Goal: Navigation & Orientation: Find specific page/section

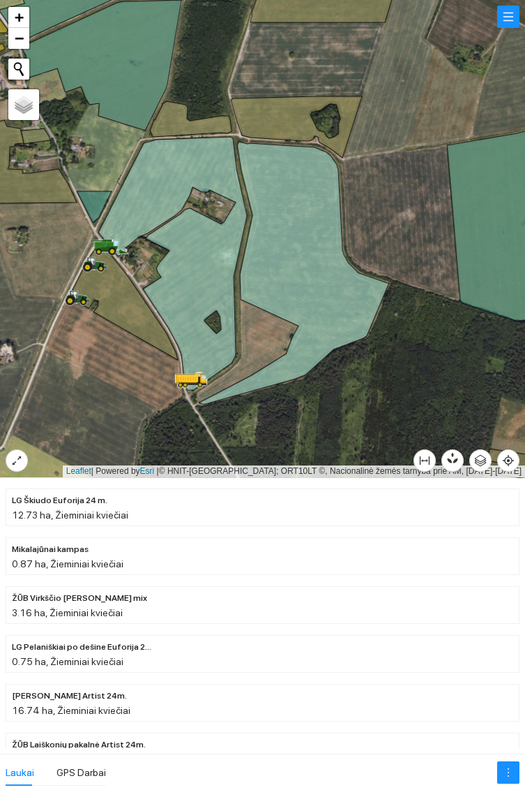
click at [200, 385] on icon at bounding box center [200, 385] width 3 height 3
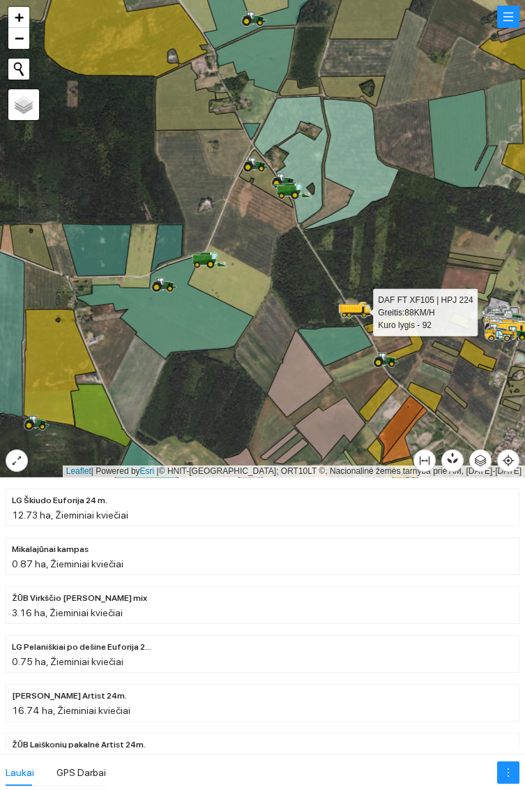
click at [206, 262] on icon at bounding box center [205, 263] width 24 height 6
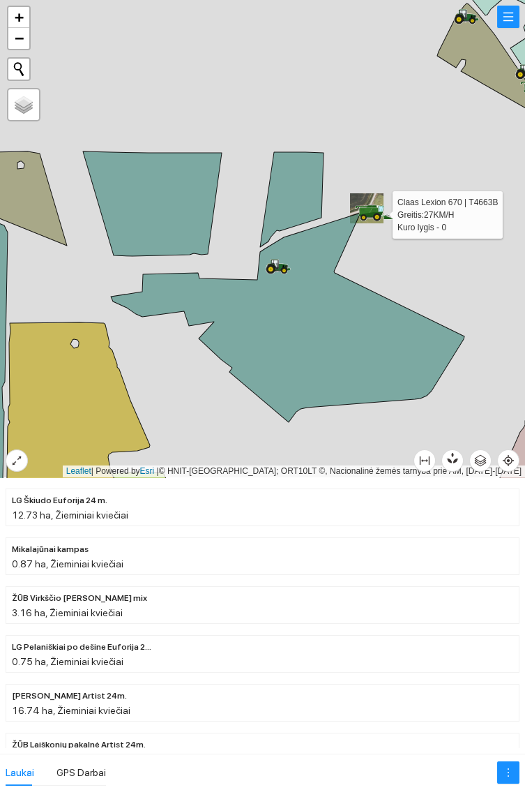
click at [283, 261] on icon at bounding box center [278, 266] width 25 height 15
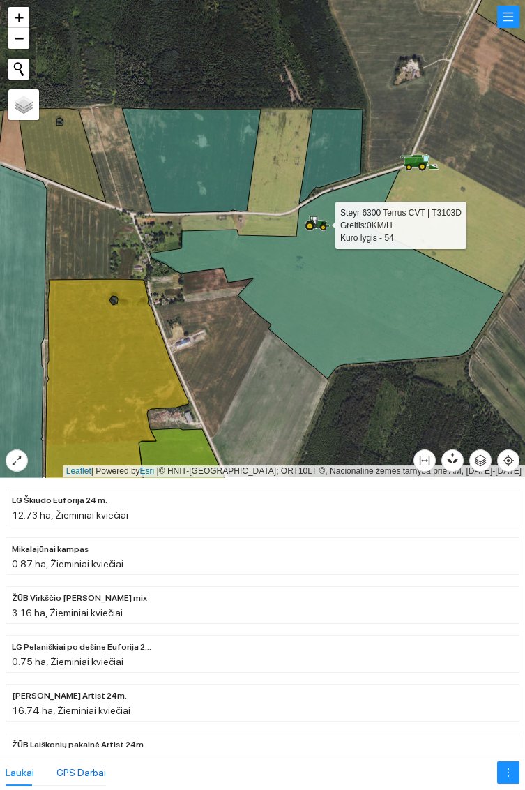
click at [89, 775] on div "GPS Darbai" at bounding box center [82, 772] width 50 height 15
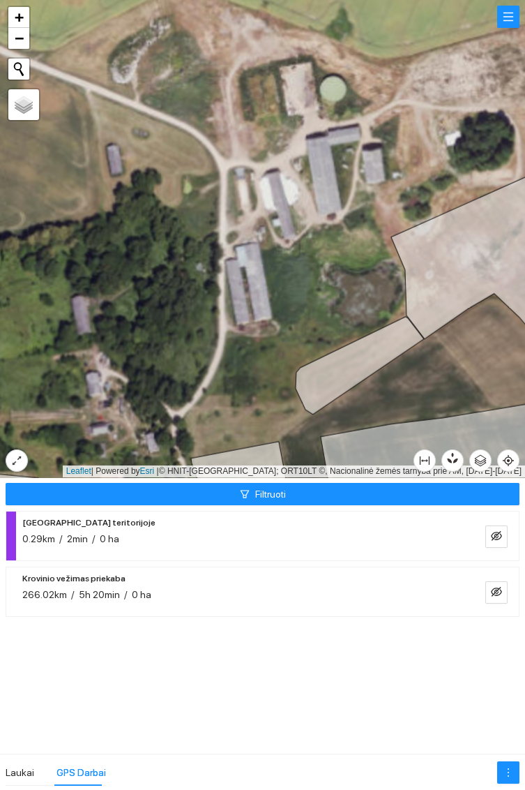
click at [304, 185] on div at bounding box center [262, 238] width 525 height 477
click at [292, 202] on div at bounding box center [262, 238] width 525 height 477
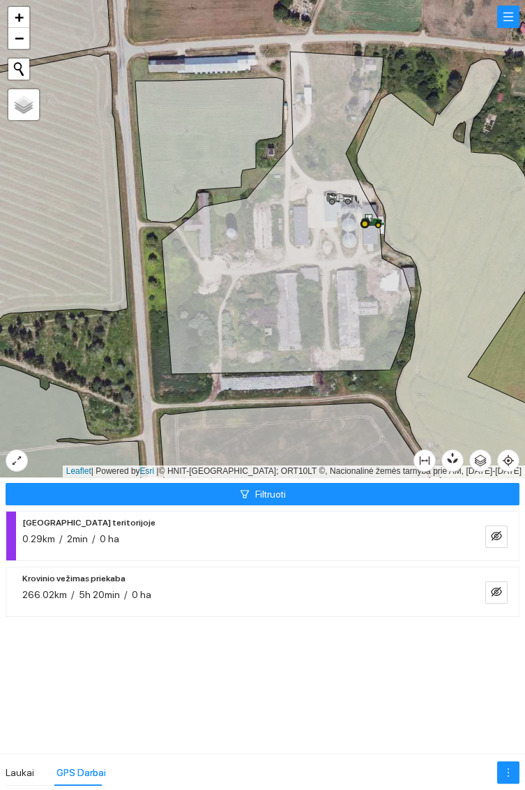
click at [290, 253] on icon at bounding box center [287, 213] width 250 height 322
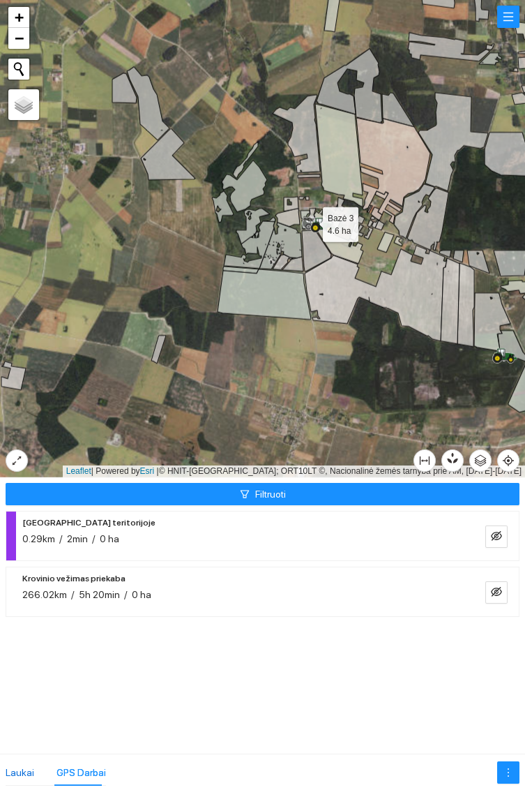
click at [25, 765] on div "Laukai" at bounding box center [20, 772] width 29 height 15
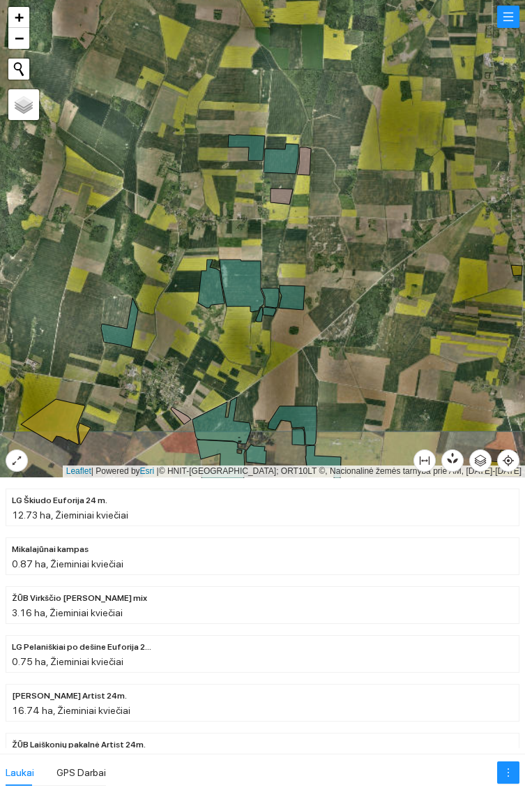
click at [250, 142] on icon at bounding box center [246, 148] width 37 height 26
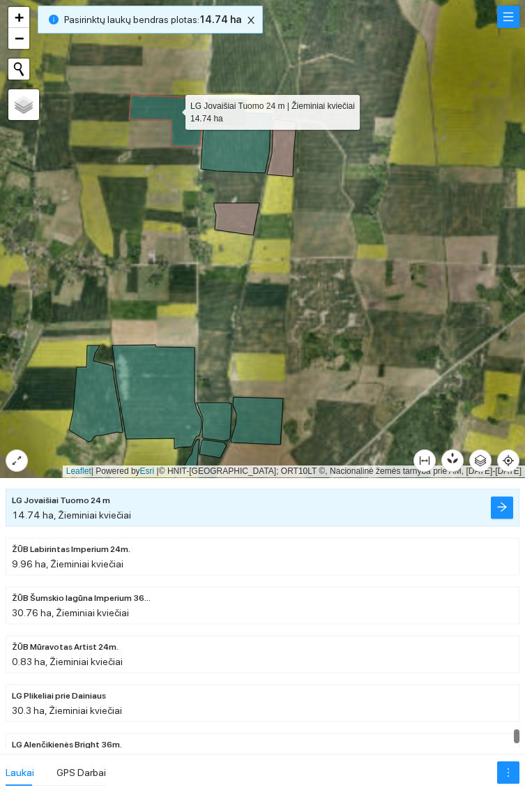
click at [235, 165] on icon at bounding box center [236, 143] width 70 height 60
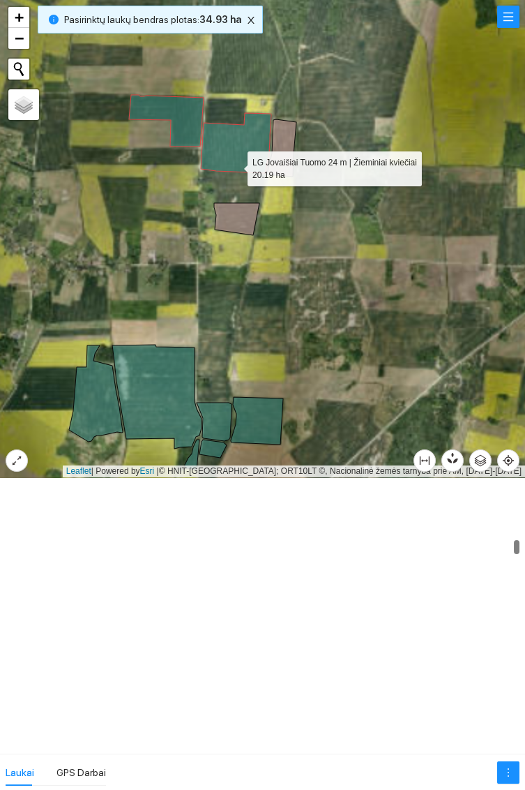
scroll to position [3313, 0]
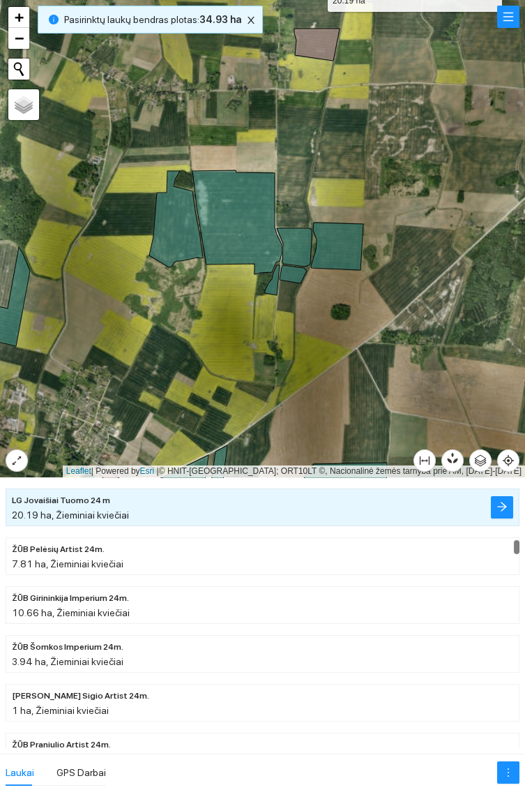
click at [170, 231] on icon at bounding box center [176, 219] width 54 height 96
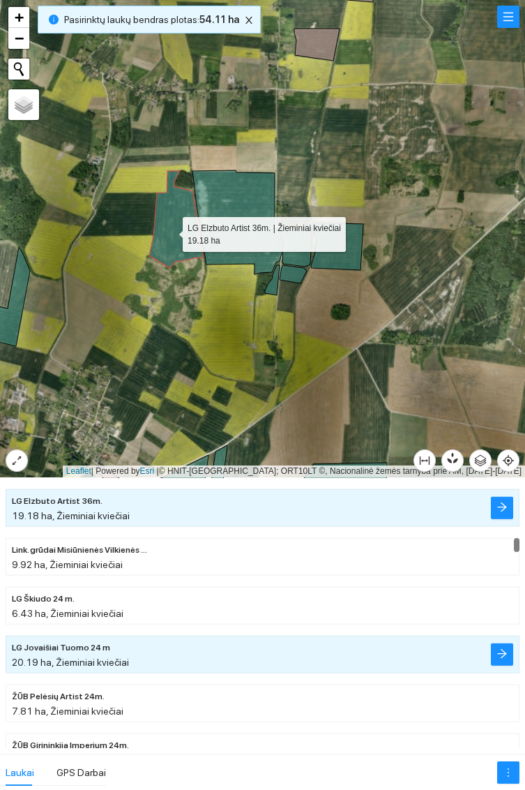
click at [233, 190] on icon at bounding box center [237, 222] width 89 height 104
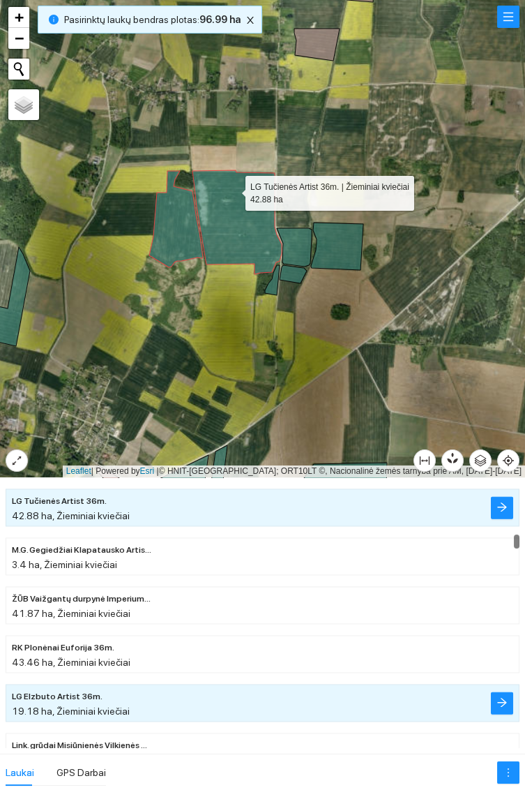
click at [267, 294] on div at bounding box center [262, 238] width 525 height 477
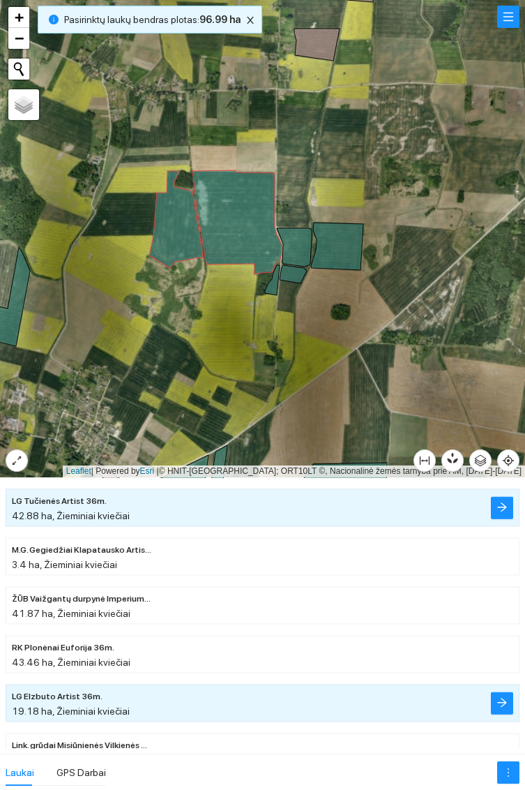
click at [350, 240] on icon at bounding box center [337, 246] width 52 height 47
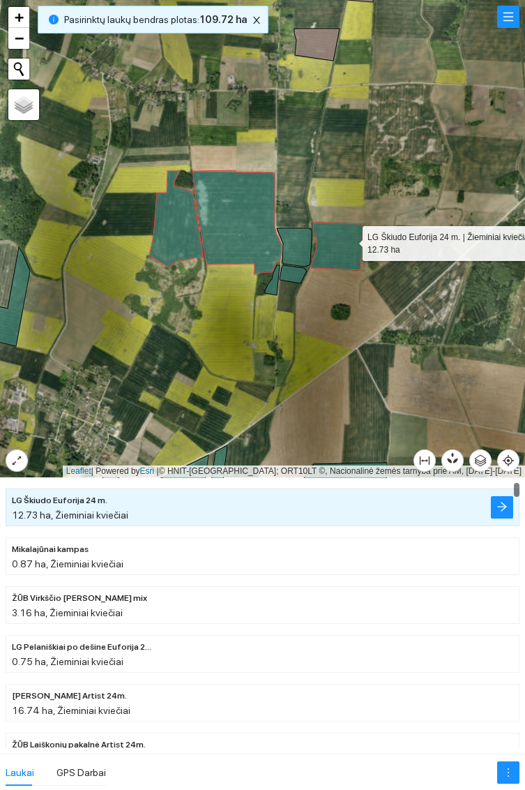
click at [297, 246] on icon at bounding box center [294, 247] width 35 height 38
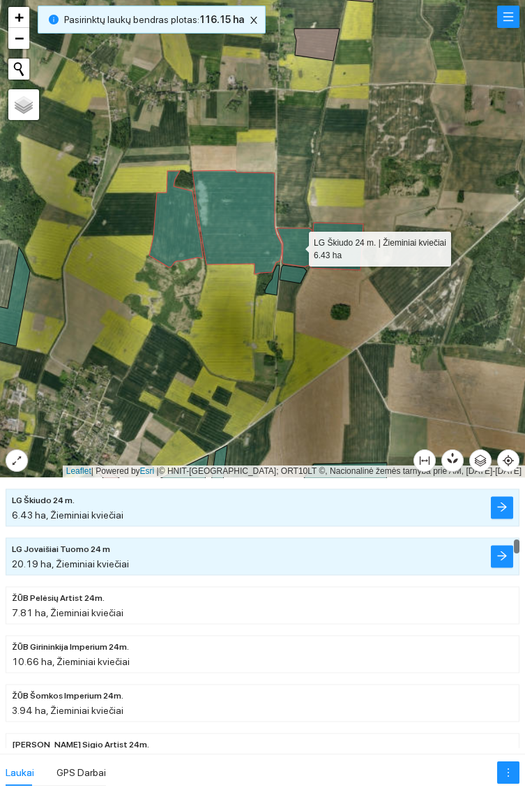
click at [296, 278] on icon at bounding box center [293, 274] width 27 height 18
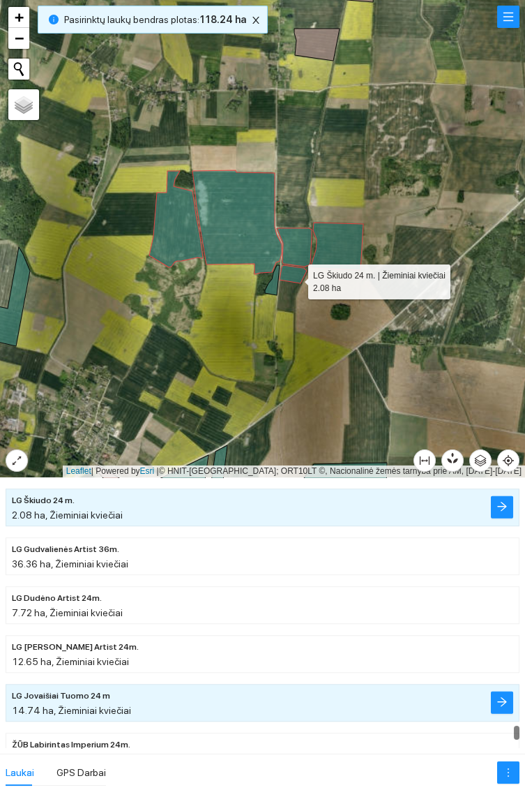
click at [272, 290] on icon at bounding box center [272, 280] width 15 height 30
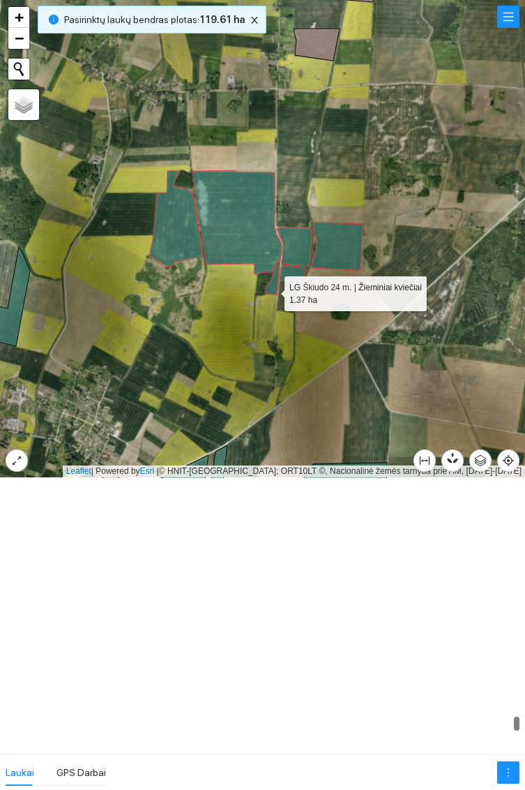
scroll to position [13445, 0]
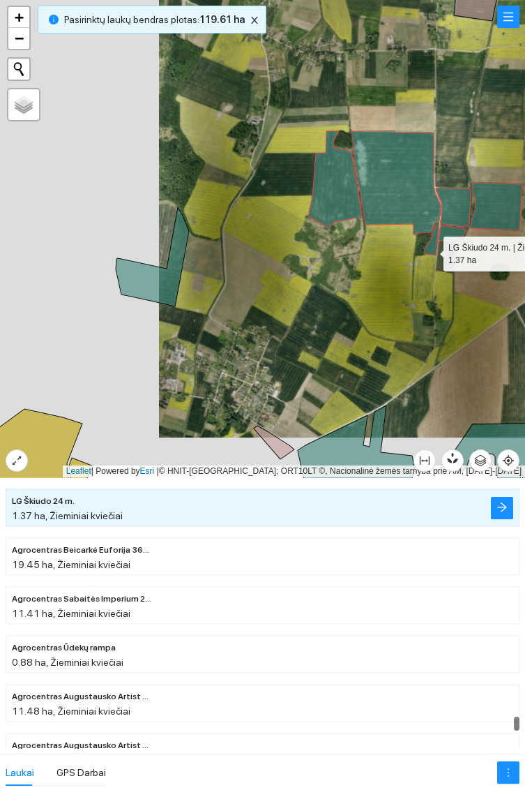
click at [155, 281] on icon at bounding box center [152, 256] width 73 height 99
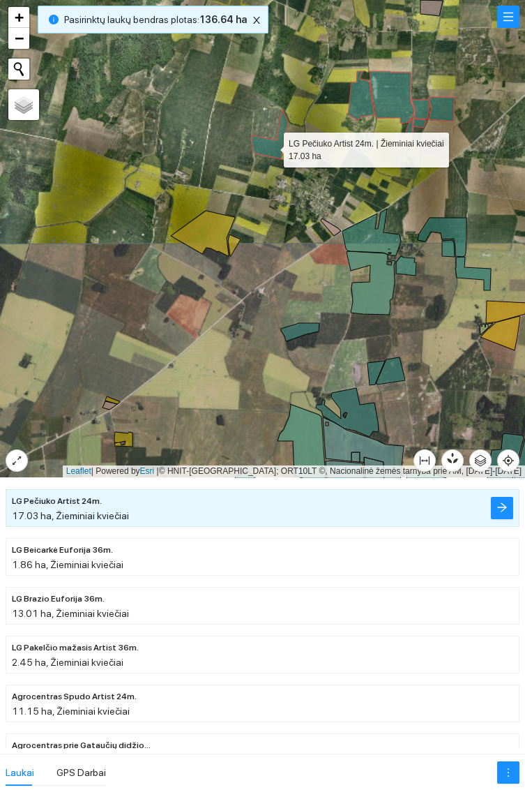
click at [300, 330] on icon at bounding box center [300, 332] width 38 height 18
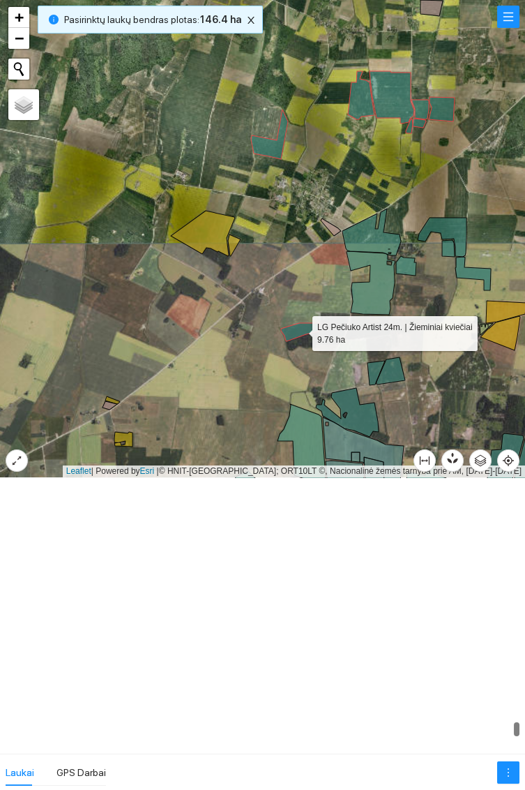
scroll to position [13788, 0]
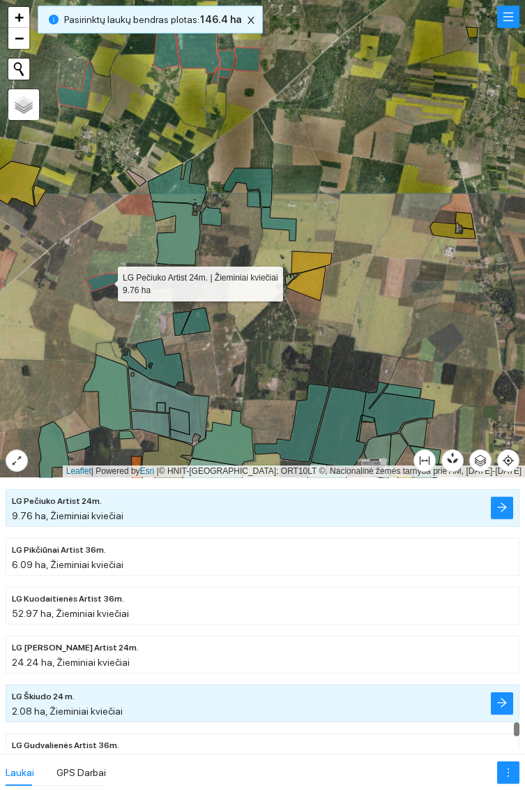
click at [212, 218] on icon at bounding box center [212, 217] width 20 height 20
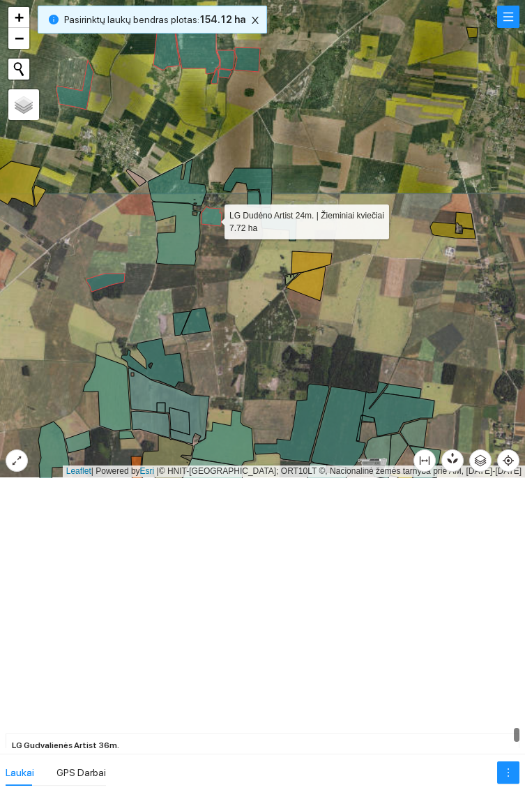
scroll to position [14081, 0]
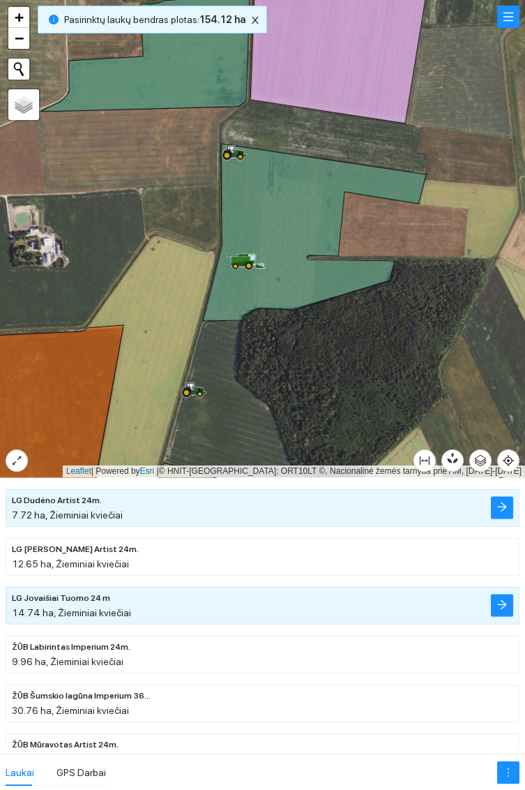
click at [290, 221] on icon at bounding box center [314, 232] width 223 height 177
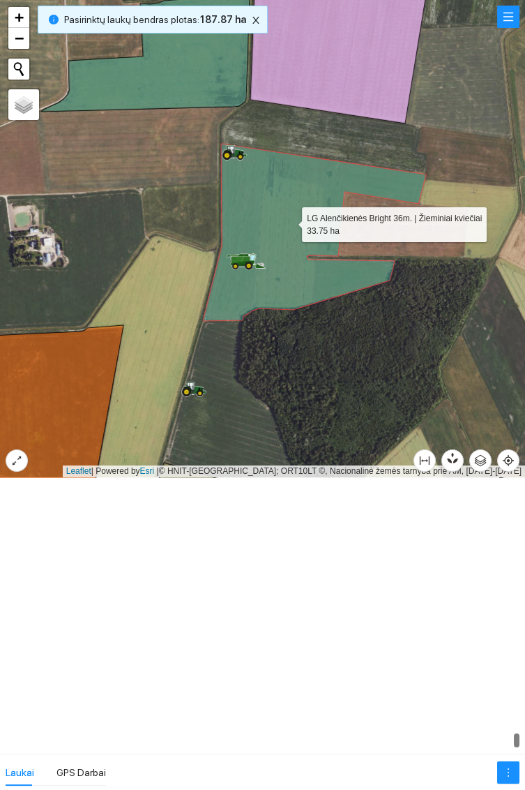
scroll to position [14423, 0]
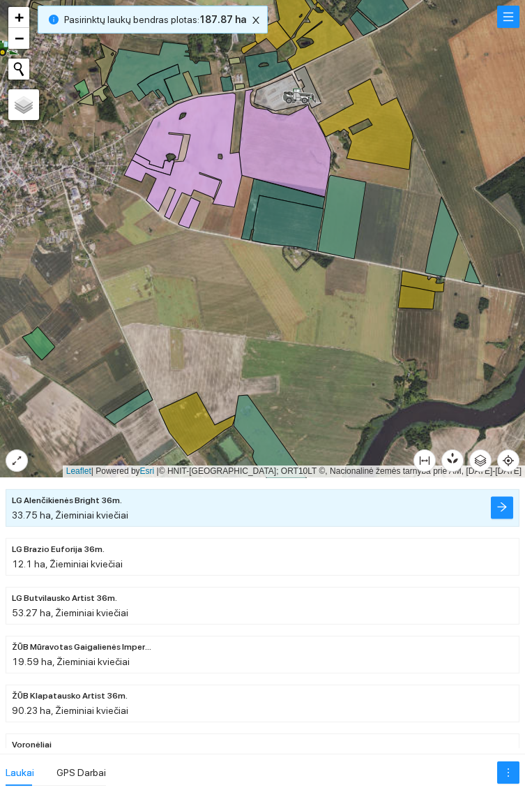
click at [477, 269] on div at bounding box center [262, 238] width 525 height 477
click at [474, 281] on icon at bounding box center [473, 272] width 16 height 23
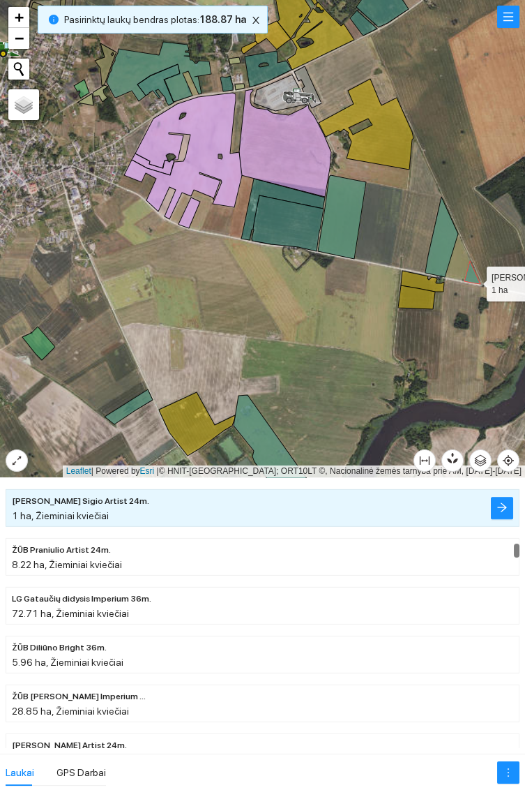
click at [446, 240] on icon at bounding box center [442, 237] width 33 height 80
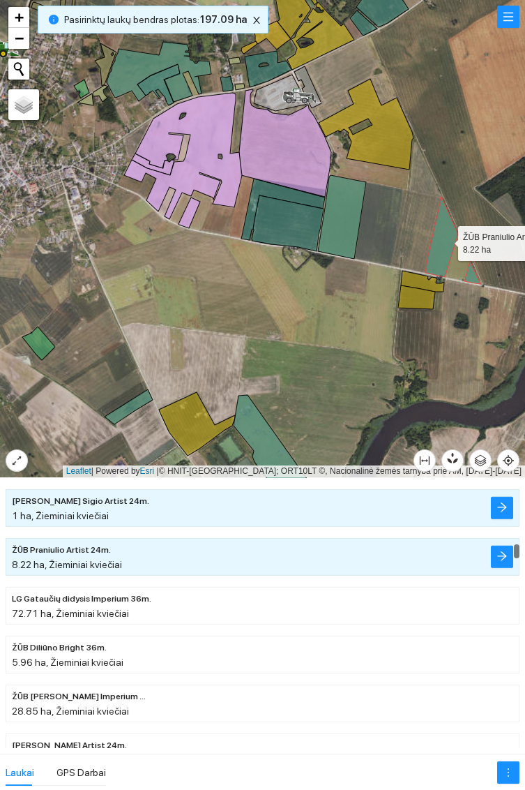
scroll to position [3559, 0]
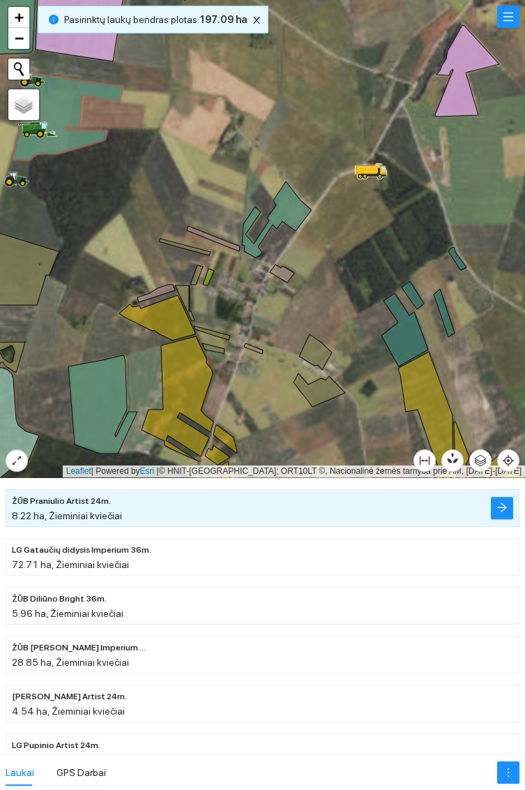
click at [286, 208] on icon at bounding box center [276, 219] width 69 height 76
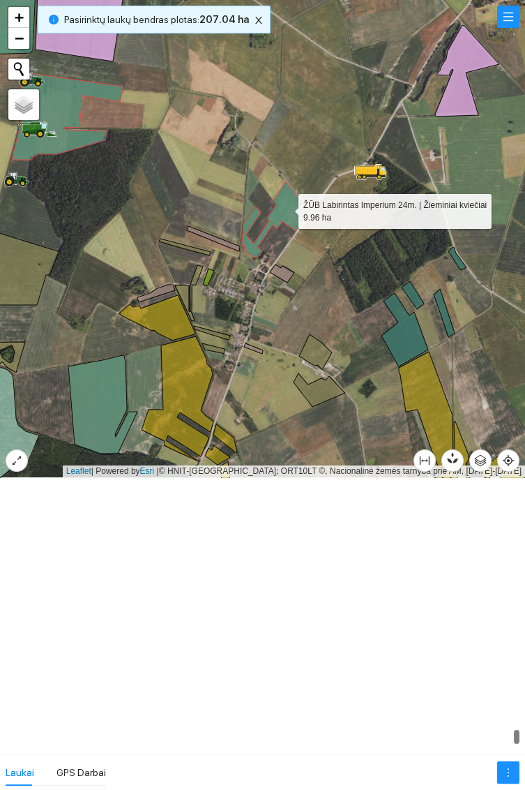
scroll to position [14229, 0]
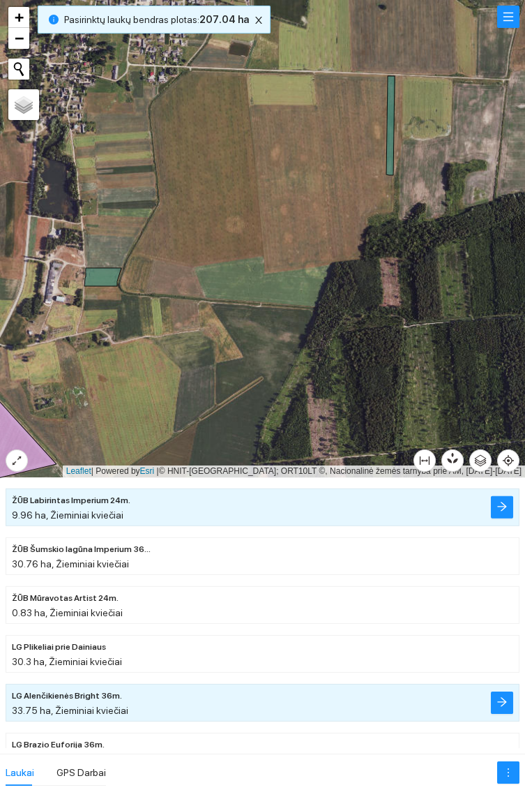
click at [105, 269] on icon at bounding box center [102, 277] width 37 height 18
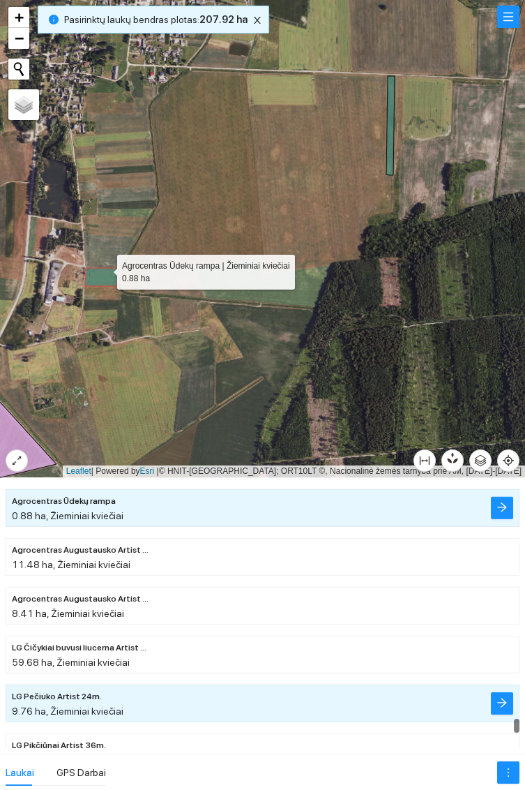
click at [393, 139] on icon at bounding box center [391, 125] width 8 height 99
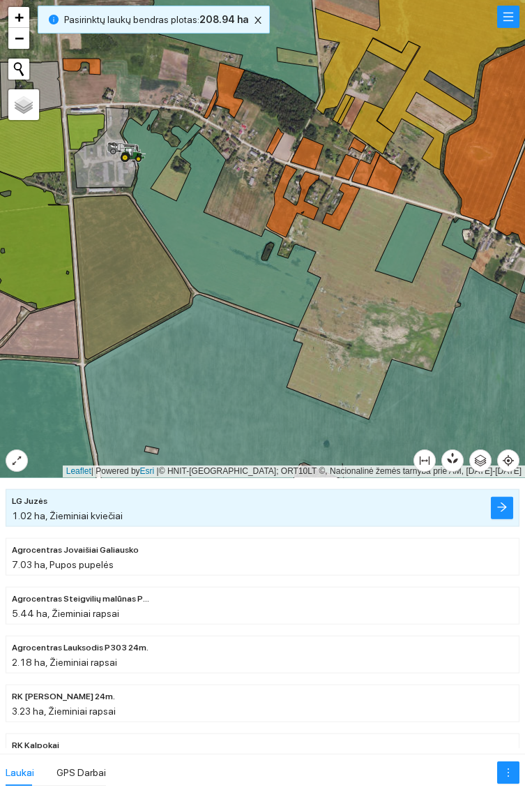
click at [225, 254] on icon at bounding box center [222, 219] width 198 height 218
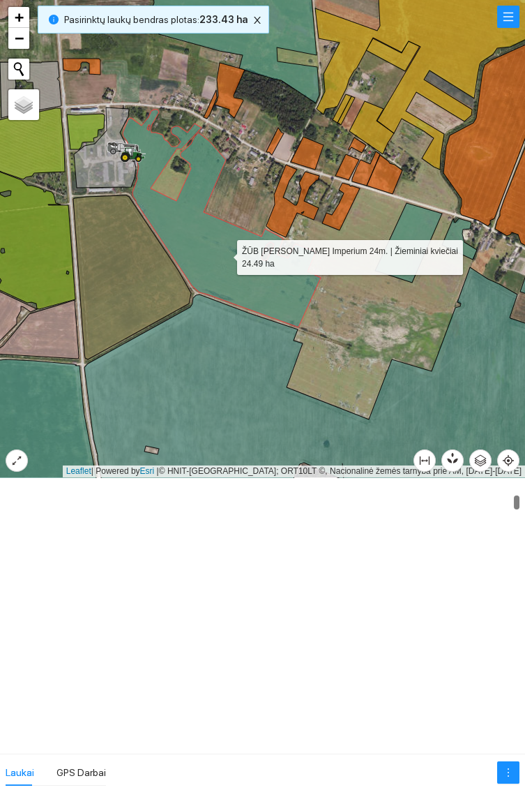
scroll to position [732, 0]
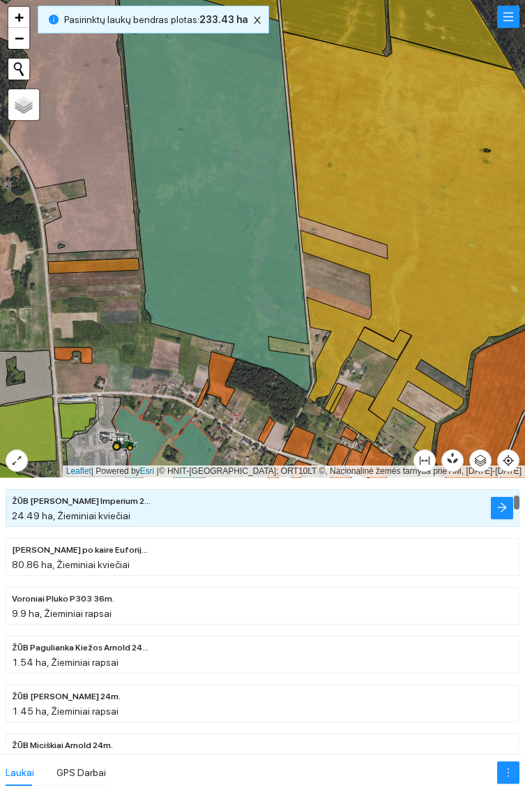
click at [223, 220] on icon at bounding box center [214, 184] width 193 height 415
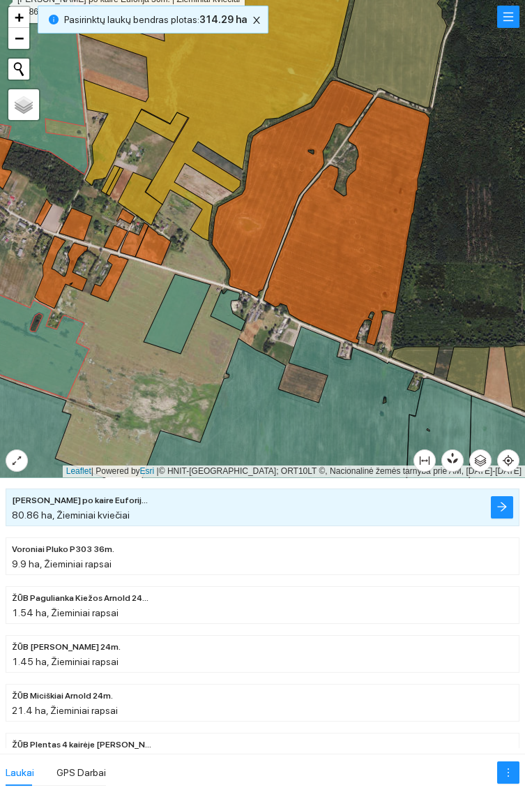
click at [179, 313] on icon at bounding box center [177, 314] width 67 height 80
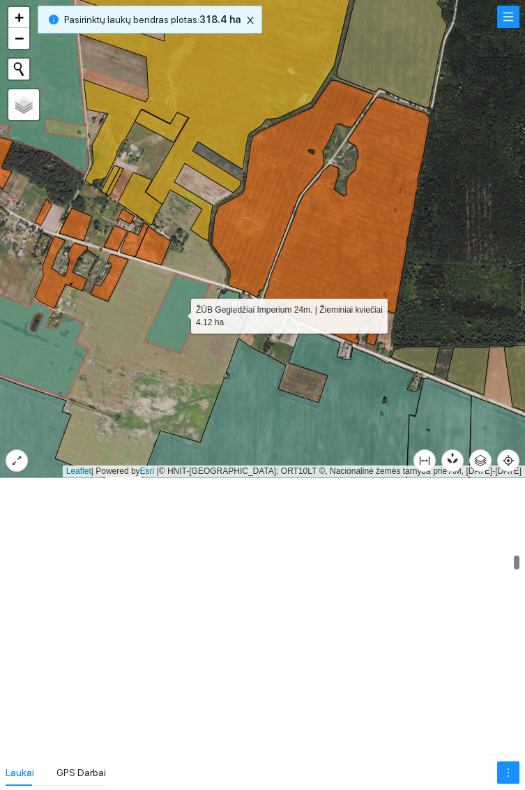
scroll to position [4194, 0]
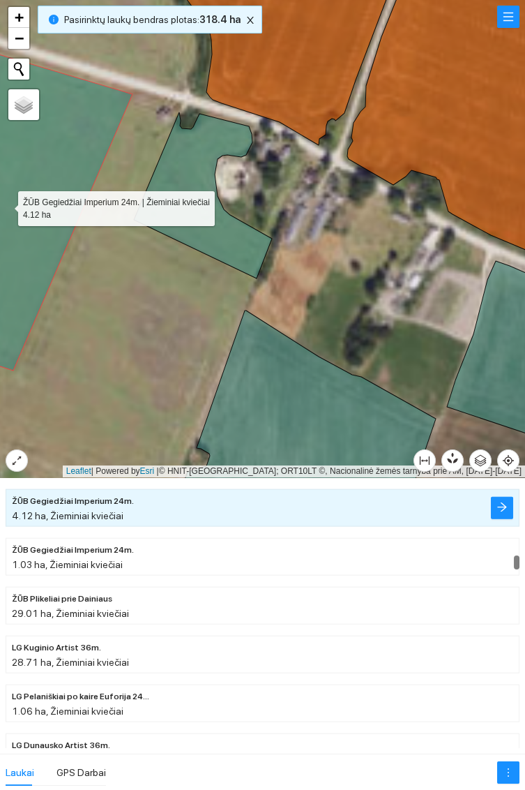
click at [244, 251] on icon at bounding box center [203, 195] width 138 height 166
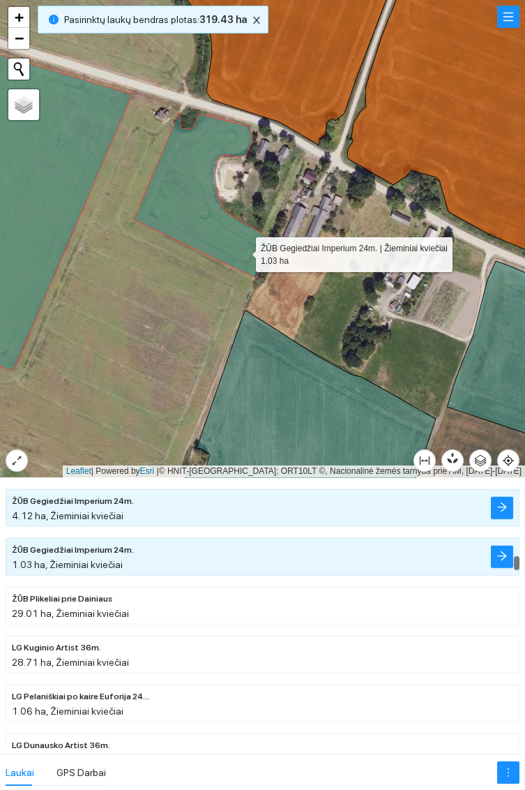
scroll to position [4243, 0]
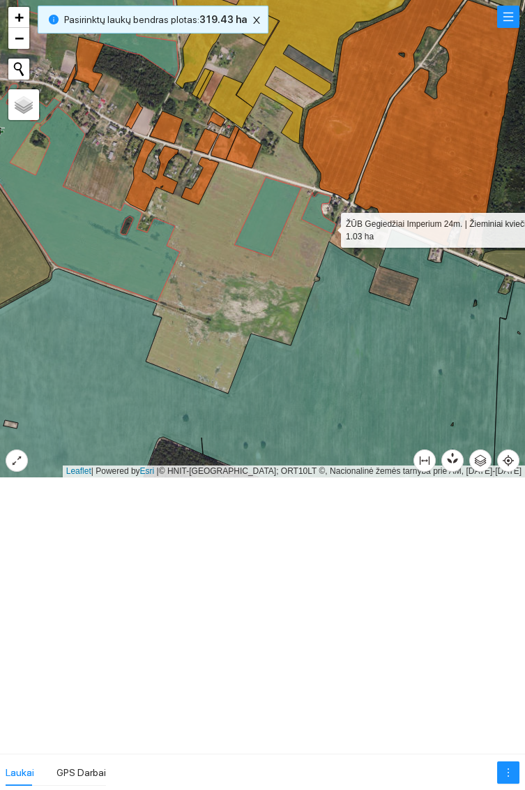
scroll to position [4243, 0]
